Goal: Task Accomplishment & Management: Complete application form

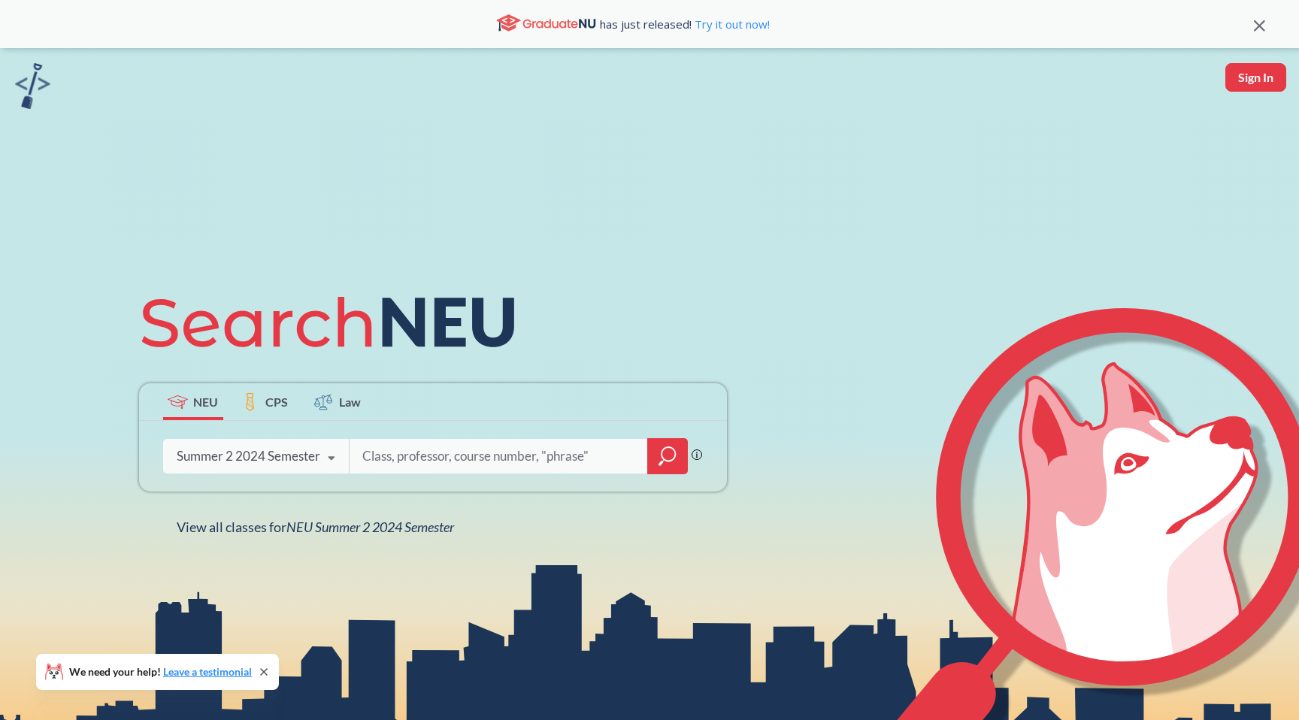
click at [293, 455] on div "Summer 2 2024 Semester" at bounding box center [249, 456] width 144 height 17
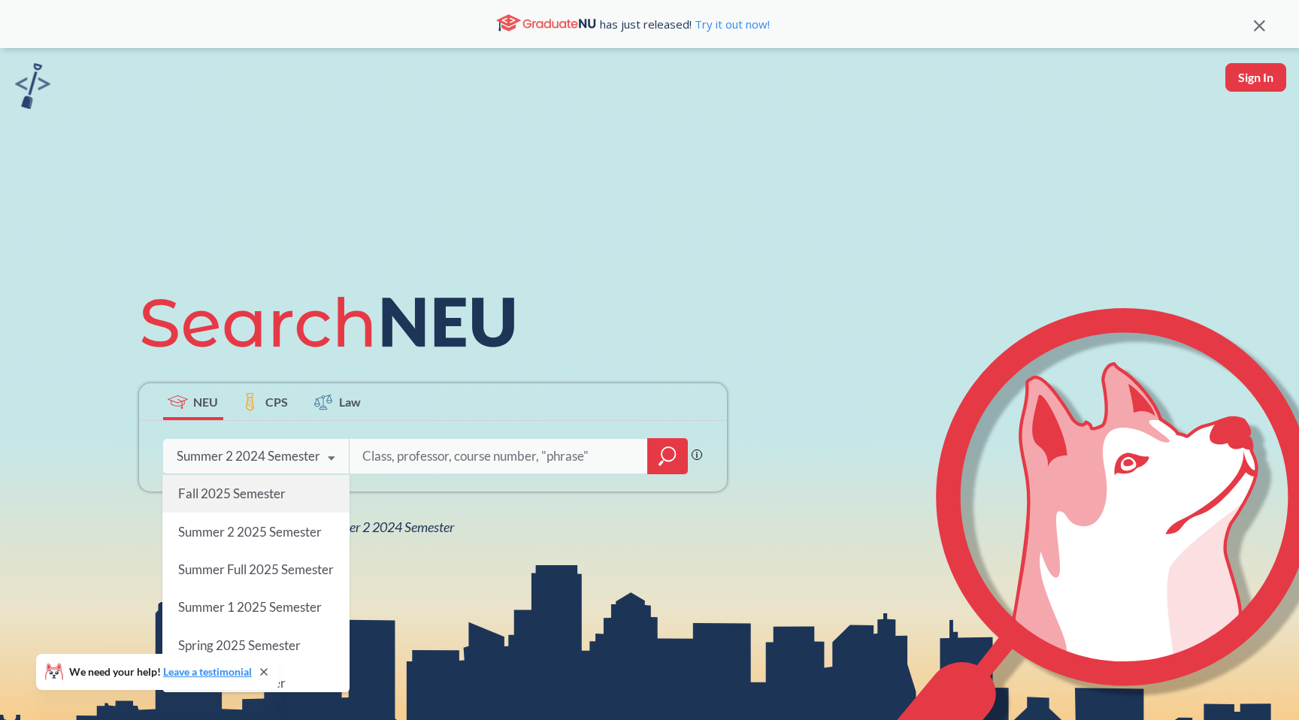
click at [257, 501] on span "Fall 2025 Semester" at bounding box center [230, 493] width 107 height 16
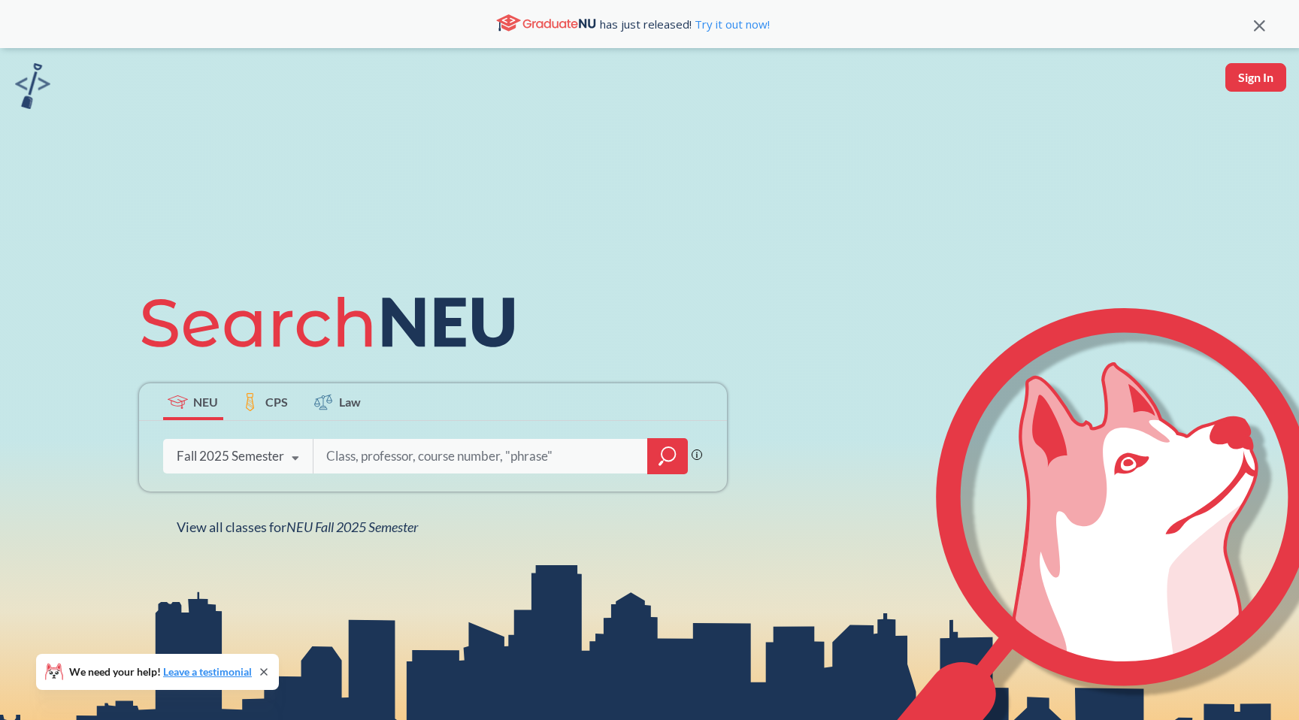
click at [431, 449] on input "search" at bounding box center [481, 456] width 313 height 32
type input "FINA 3303"
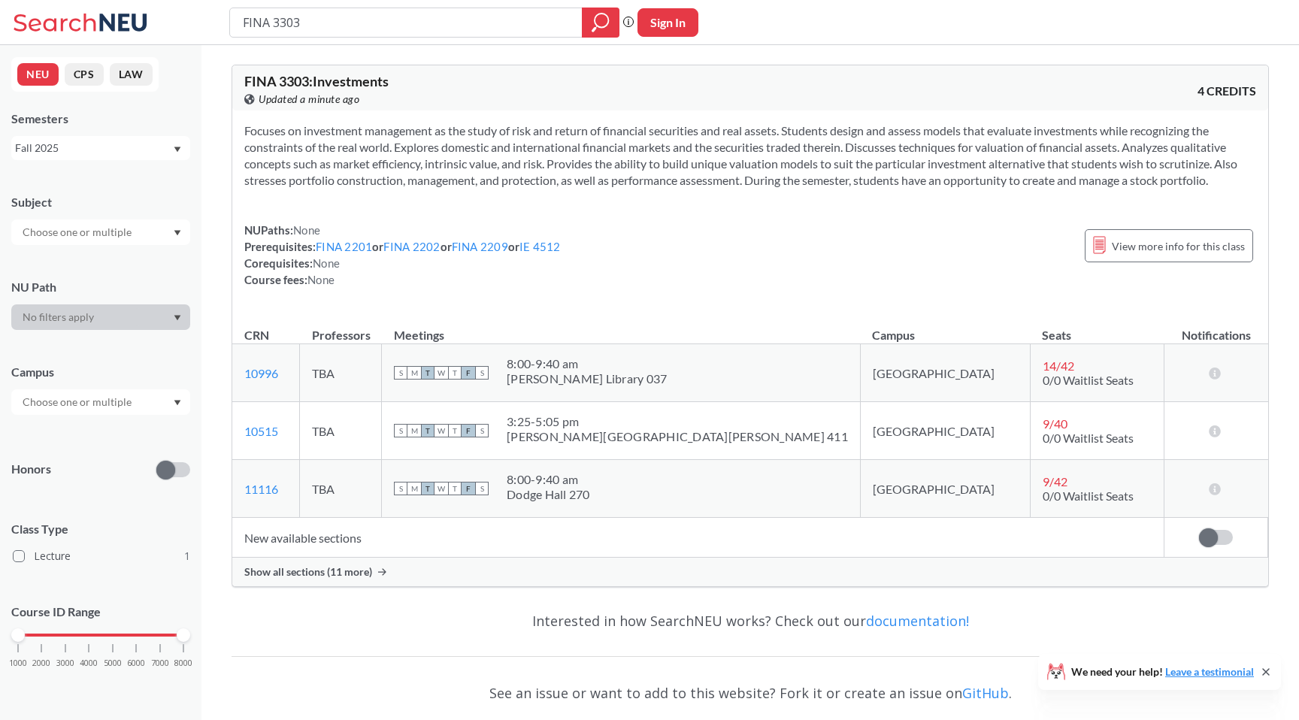
click at [342, 575] on span "Show all sections (11 more)" at bounding box center [308, 572] width 128 height 14
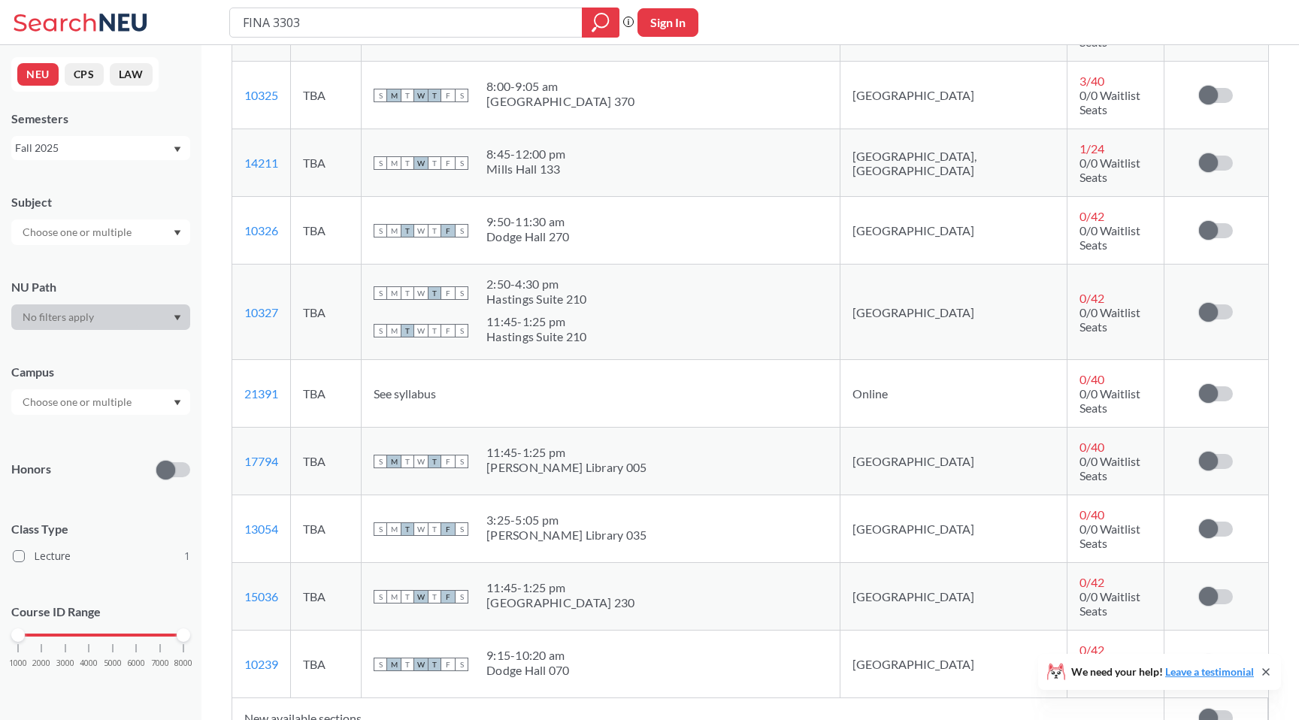
scroll to position [628, 0]
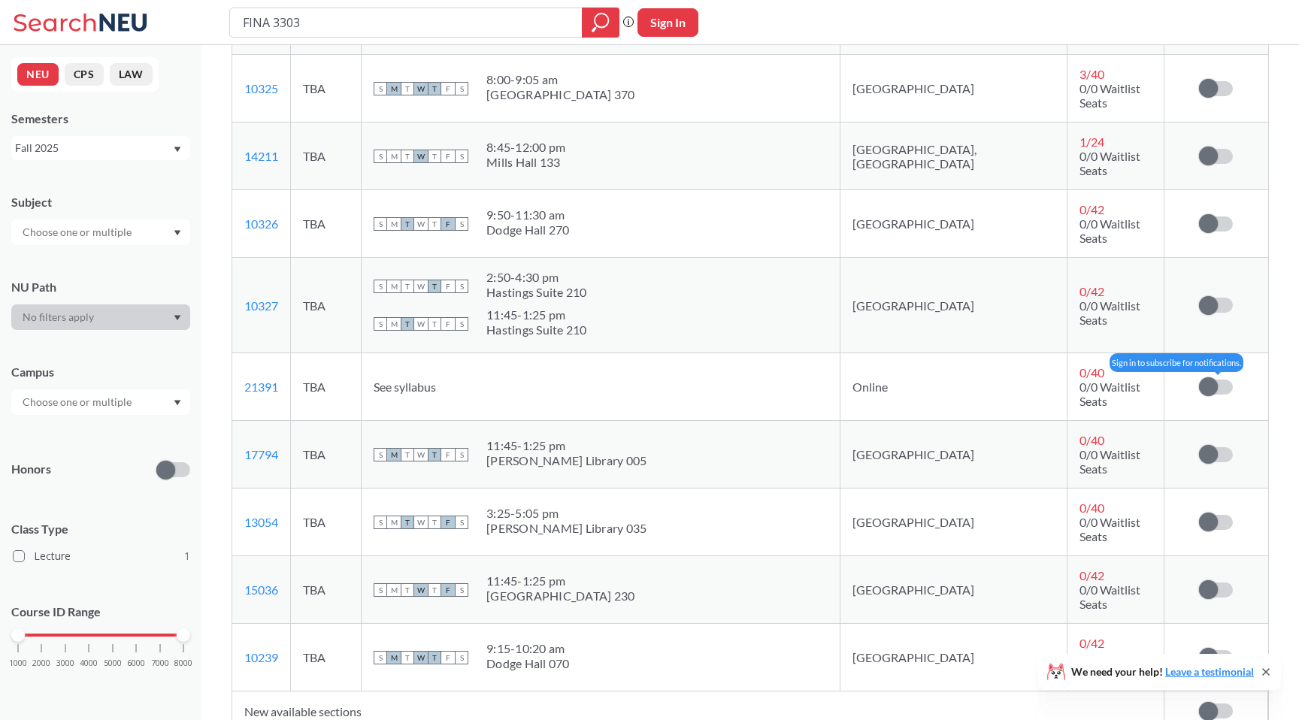
click at [1217, 377] on span at bounding box center [1208, 386] width 19 height 19
click at [1199, 380] on input "checkbox" at bounding box center [1199, 380] width 0 height 0
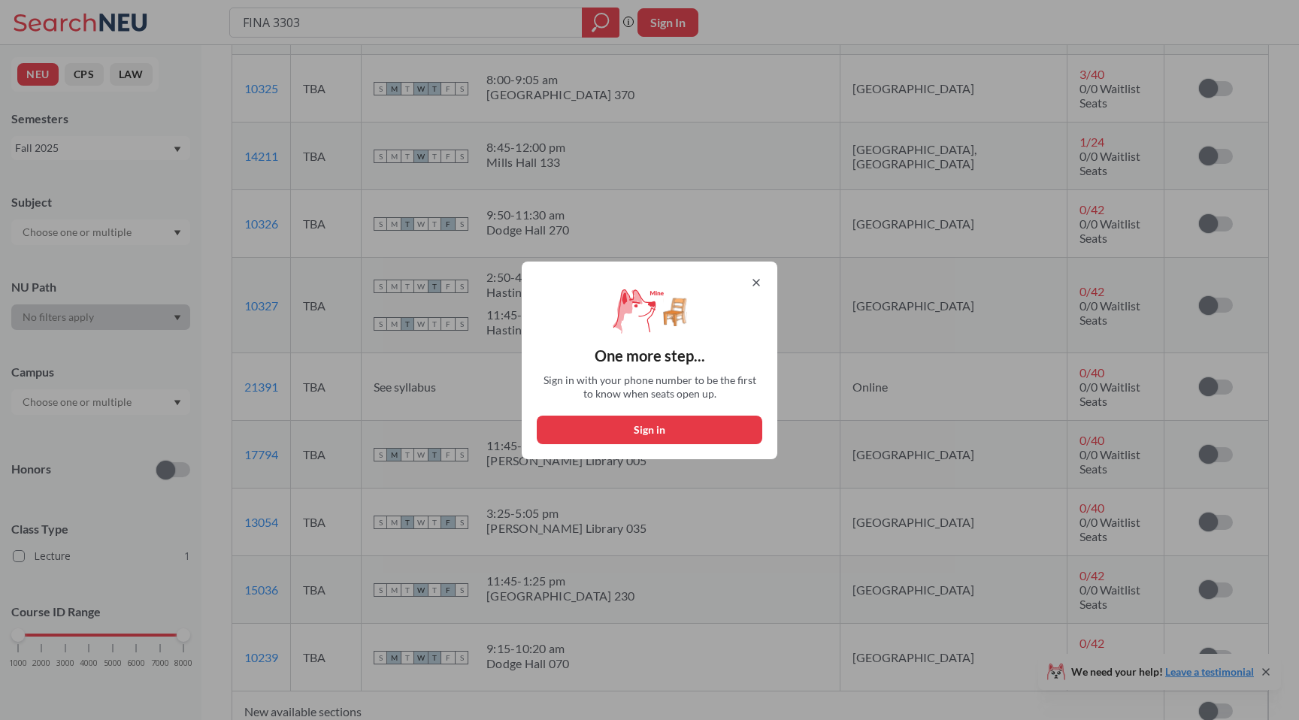
click at [669, 439] on button "Sign in" at bounding box center [649, 430] width 225 height 29
select select "US"
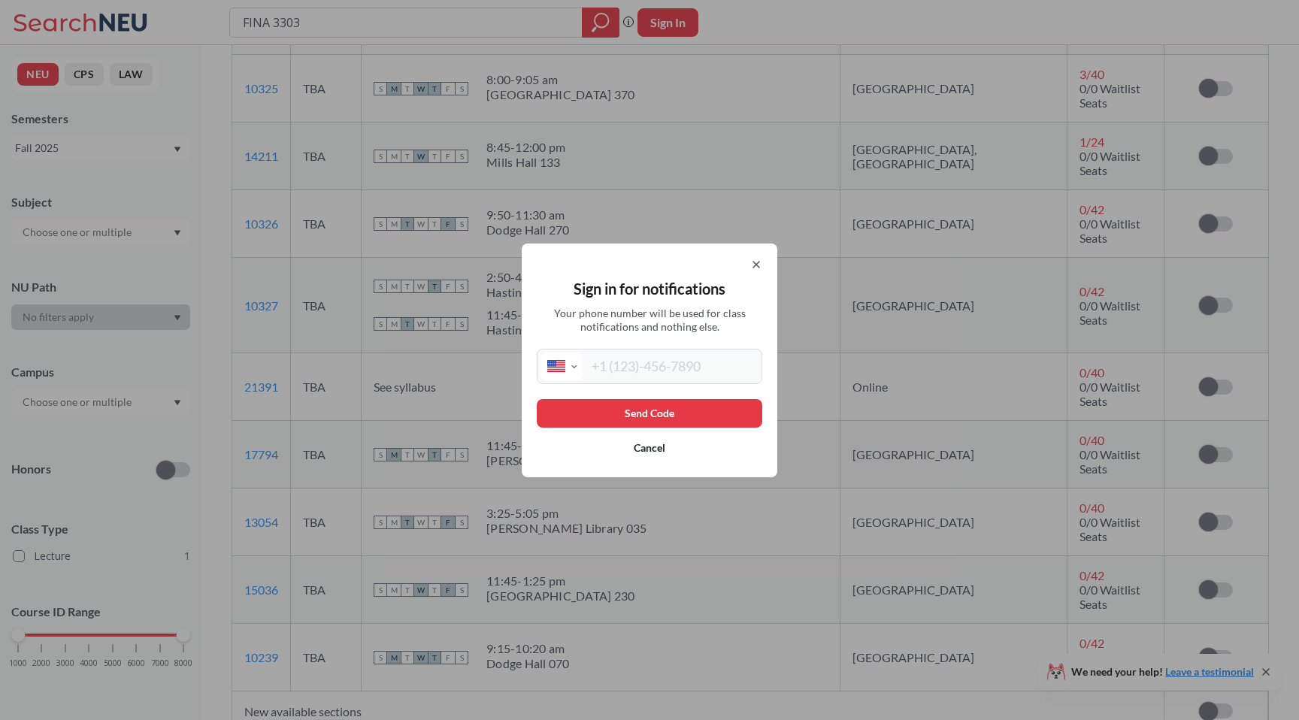
click at [640, 368] on input "tel" at bounding box center [670, 366] width 176 height 28
type input "[PHONE_NUMBER]"
click at [719, 329] on span "Your phone number will be used for class notifications and nothing else." at bounding box center [650, 320] width 214 height 27
click at [697, 396] on div "Sign in for notifications Your phone number will be used for class notification…" at bounding box center [650, 360] width 256 height 234
click at [692, 406] on button "Send Code" at bounding box center [649, 413] width 225 height 29
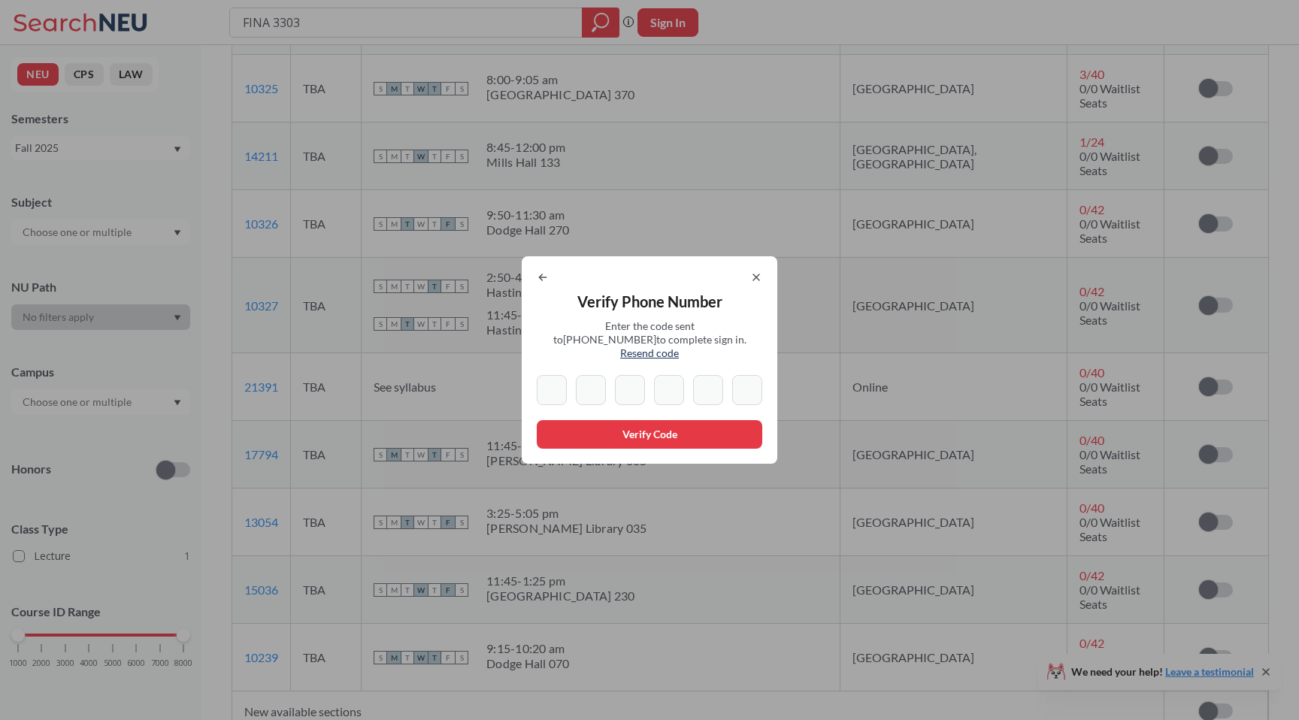
type input "4"
type input "7"
type input "5"
type input "3"
type input "6"
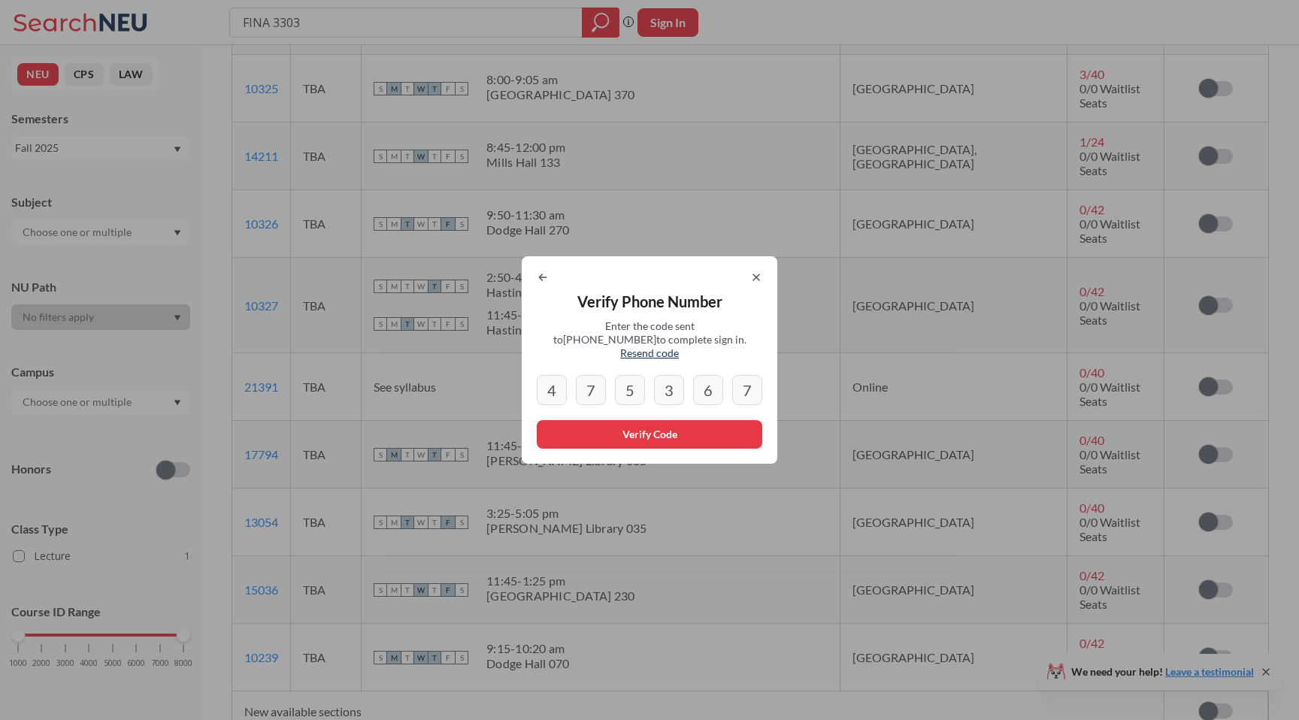
type input "7"
click at [574, 318] on div "Verify Phone Number Enter the code sent to [PHONE_NUMBER] to complete sign in. …" at bounding box center [650, 359] width 256 height 207
click at [587, 431] on button "Verify Code" at bounding box center [649, 434] width 225 height 29
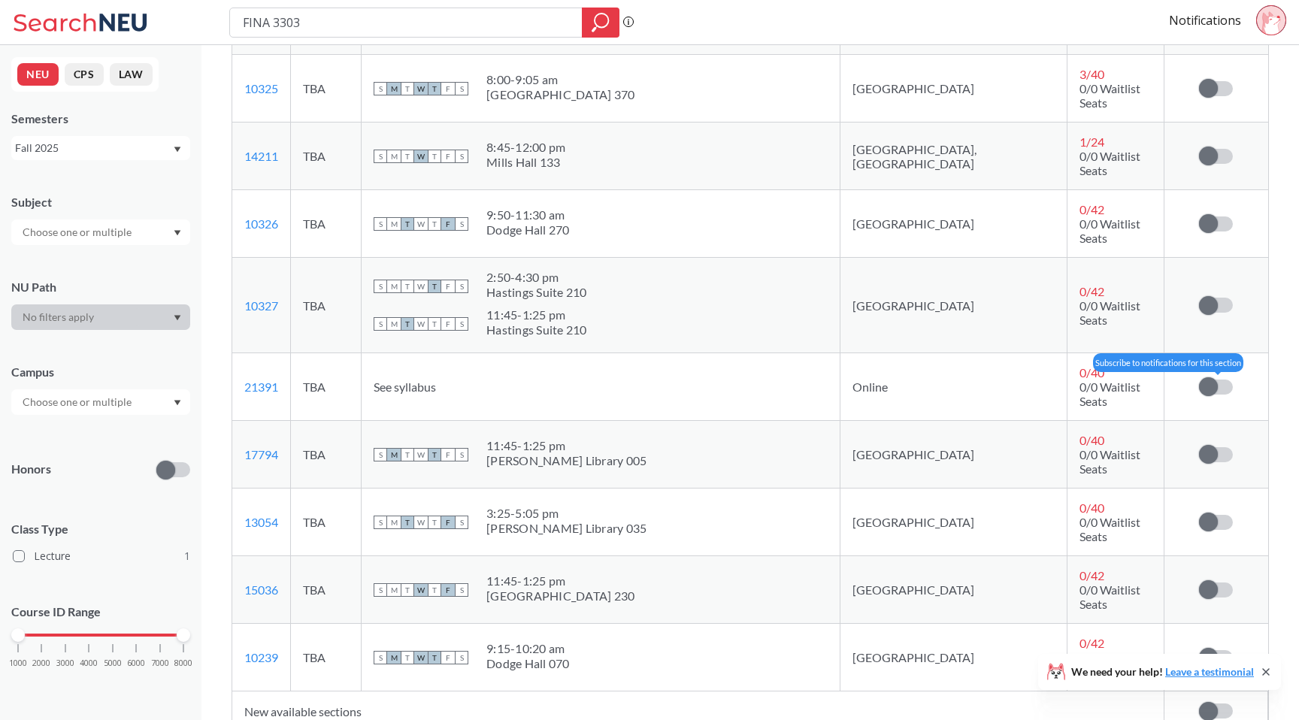
click at [1229, 380] on label at bounding box center [1216, 387] width 34 height 15
click at [1199, 380] on input "checkbox" at bounding box center [1199, 380] width 0 height 0
